Goal: Task Accomplishment & Management: Use online tool/utility

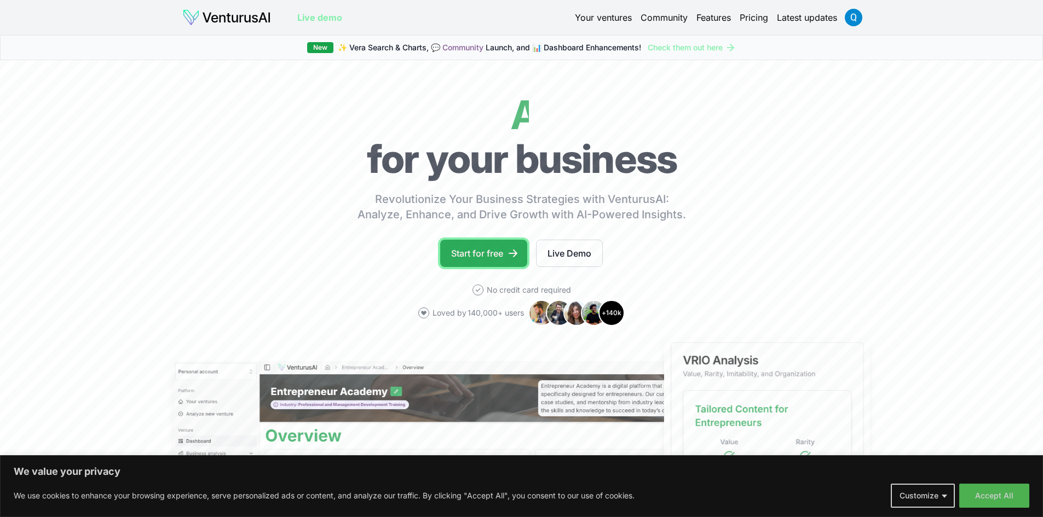
click at [492, 261] on link "Start for free" at bounding box center [483, 253] width 87 height 27
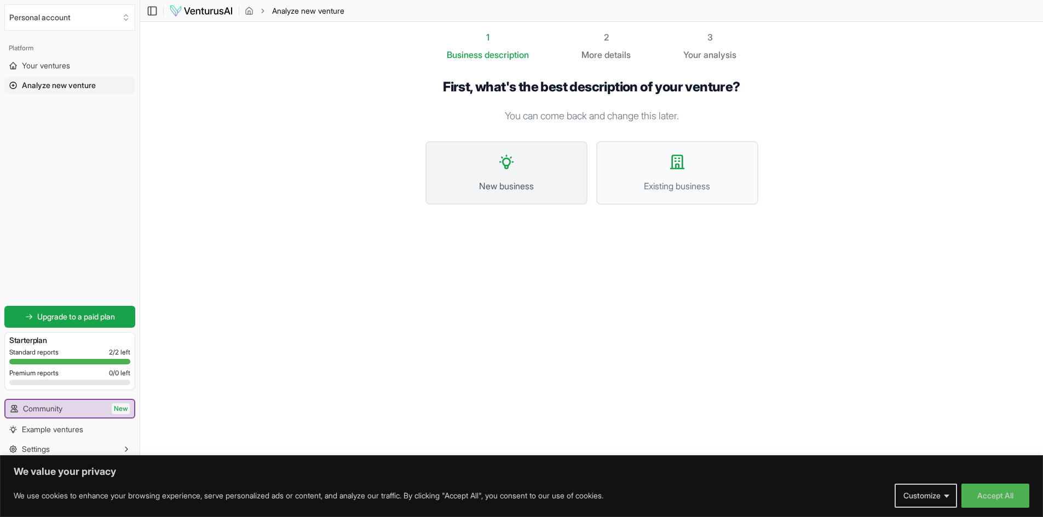
click at [528, 165] on button "New business" at bounding box center [506, 172] width 162 height 63
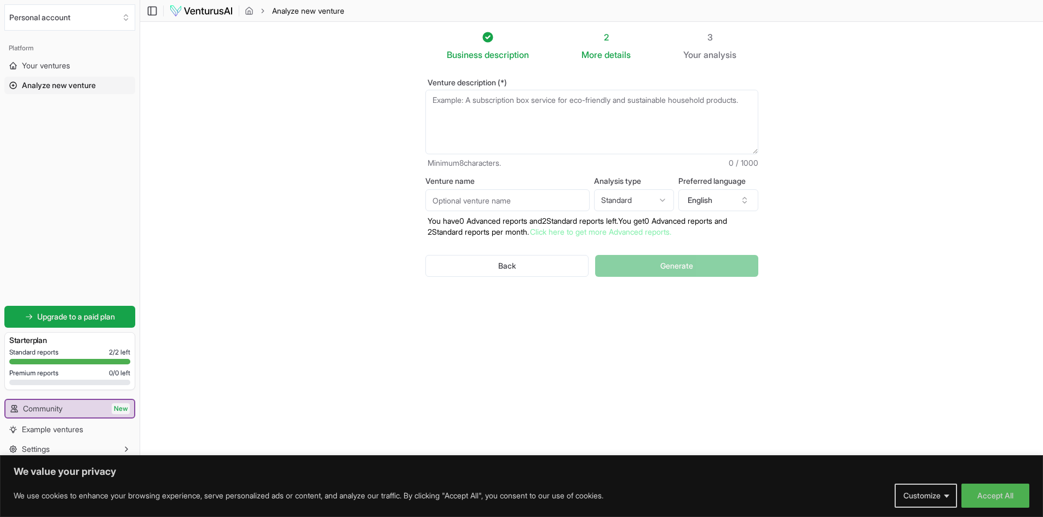
click at [515, 117] on textarea "Venture description (*)" at bounding box center [591, 122] width 333 height 65
paste textarea "Students will understand the idea of business analytics and design the foundati…"
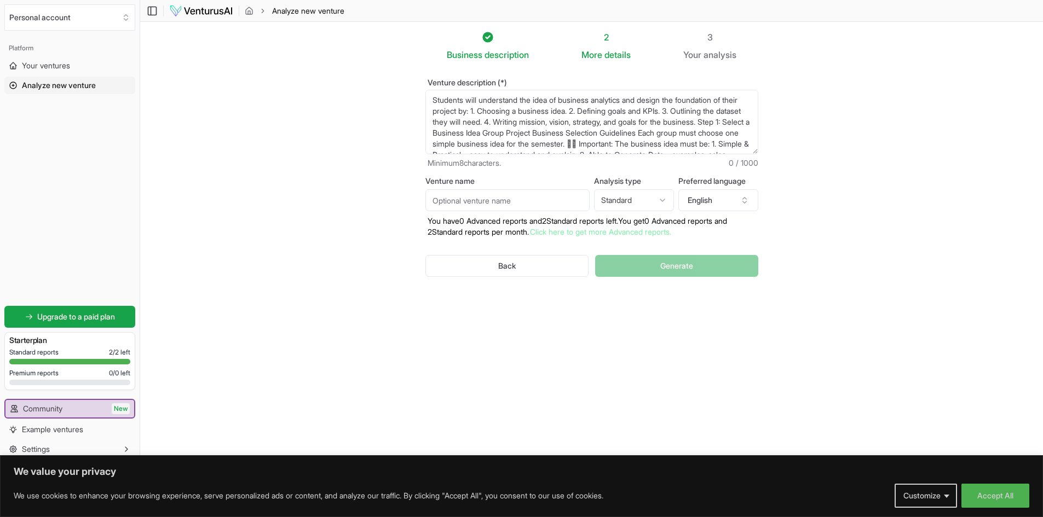
scroll to position [38, 0]
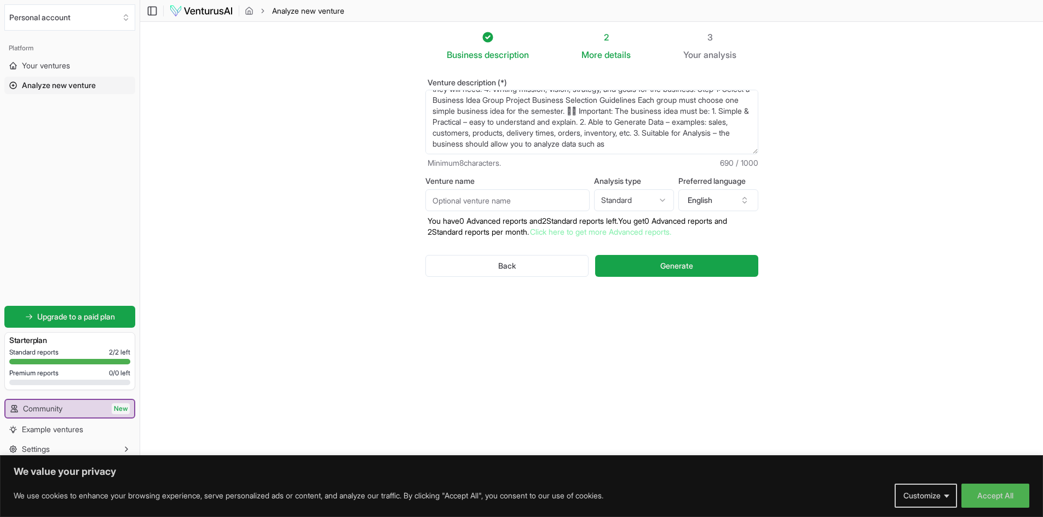
type textarea "Students will understand the idea of business analytics and design the foundati…"
click at [546, 202] on input "Venture name" at bounding box center [507, 200] width 164 height 22
click at [633, 203] on html "We value your privacy We use cookies to enhance your browsing experience, serve…" at bounding box center [521, 258] width 1043 height 517
select select "advanced"
click at [547, 207] on input "Venture name" at bounding box center [507, 200] width 164 height 22
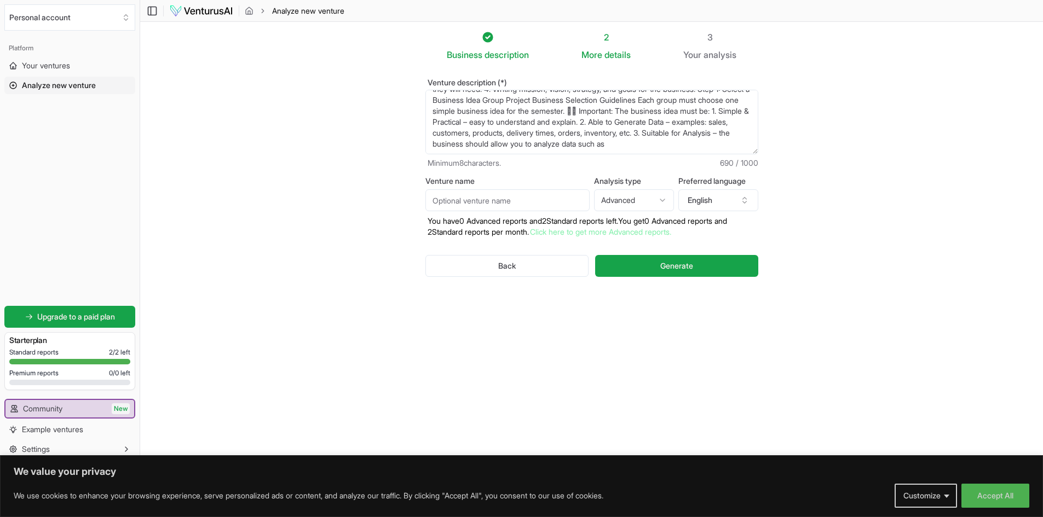
click at [565, 138] on textarea "Students will understand the idea of business analytics and design the foundati…" at bounding box center [591, 122] width 333 height 65
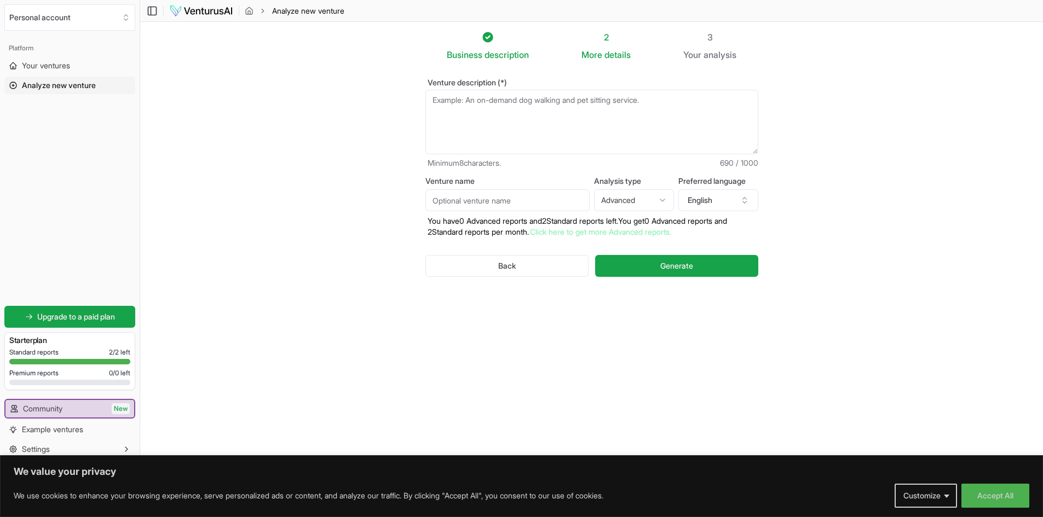
scroll to position [0, 0]
paste textarea "Act as a business analyst. I want to start a coffee shop in [GEOGRAPHIC_DATA], …"
click at [626, 101] on textarea "Students will understand the idea of business analytics and design the foundati…" at bounding box center [591, 122] width 333 height 65
click at [668, 101] on textarea "Students will understand the idea of business analytics and design the foundati…" at bounding box center [591, 122] width 333 height 65
click at [607, 113] on textarea "Students will understand the idea of business analytics and design the foundati…" at bounding box center [591, 122] width 333 height 65
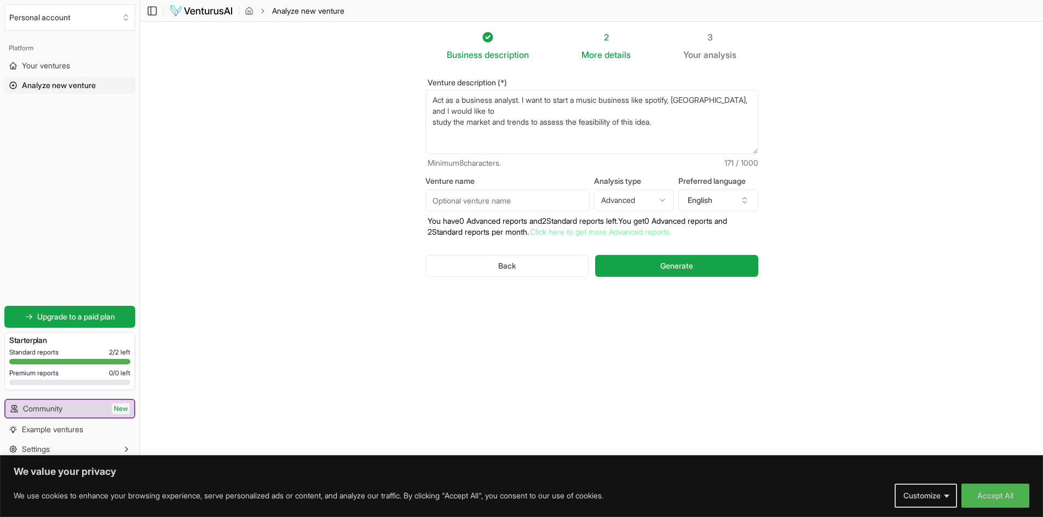
click at [431, 119] on textarea "Students will understand the idea of business analytics and design the foundati…" at bounding box center [591, 122] width 333 height 65
click at [556, 113] on textarea "Students will understand the idea of business analytics and design the foundati…" at bounding box center [591, 122] width 333 height 65
click at [568, 112] on textarea "Students will understand the idea of business analytics and design the foundati…" at bounding box center [591, 122] width 333 height 65
type textarea "Act as a business analyst. I want to start a music business like spotify, [GEOG…"
click at [569, 198] on input "Venture name" at bounding box center [507, 200] width 164 height 22
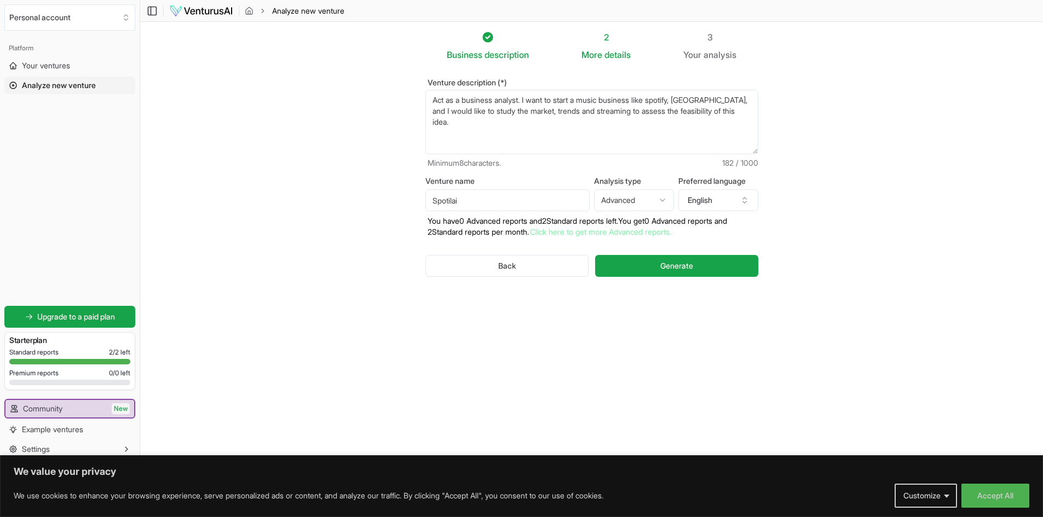
type input "Spotilai"
click at [683, 99] on textarea "Act as a business analyst. I want to start a music business like spotify, [GEOG…" at bounding box center [591, 122] width 333 height 65
type textarea "Act as a business analyst. I want to start a music business, [GEOGRAPHIC_DATA],…"
click at [682, 267] on span "Generate" at bounding box center [676, 266] width 33 height 11
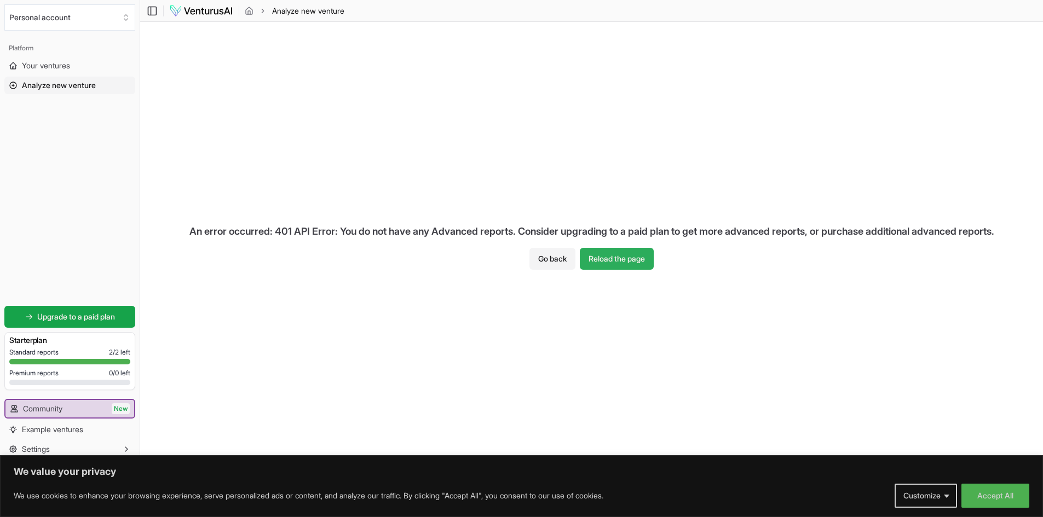
click at [639, 263] on button "Reload the page" at bounding box center [617, 259] width 74 height 22
